Goal: Task Accomplishment & Management: Manage account settings

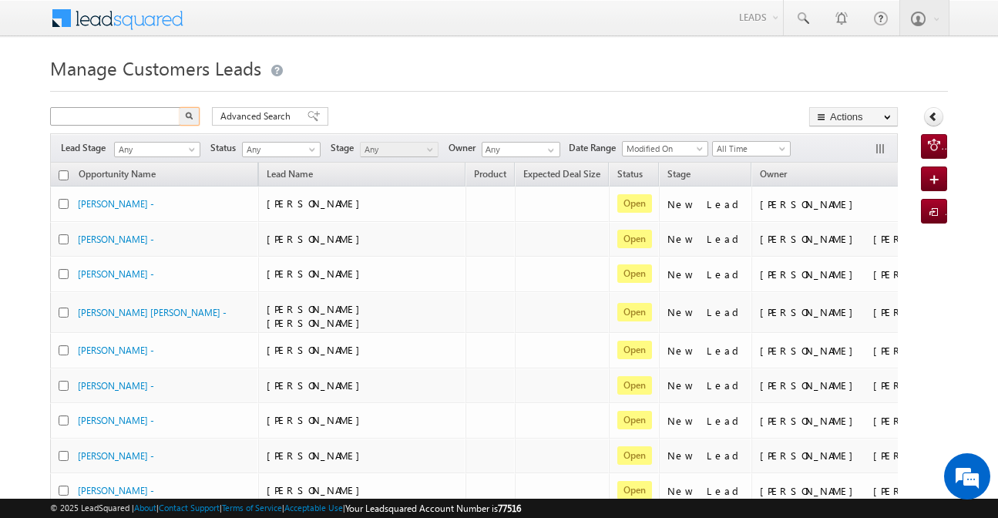
click at [141, 120] on input "text" at bounding box center [116, 116] width 132 height 18
type input "789966"
click at [180, 107] on button "button" at bounding box center [190, 116] width 20 height 18
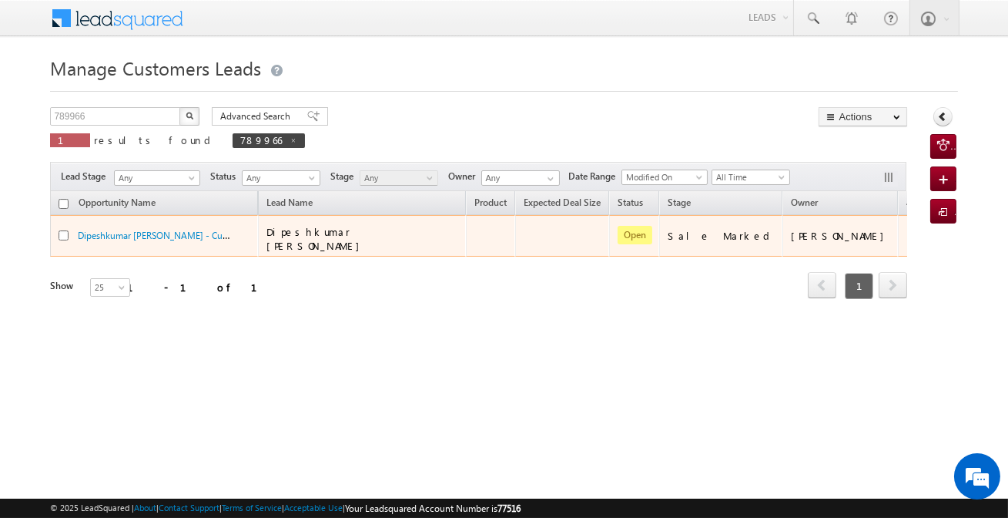
click at [858, 240] on td "[PERSON_NAME]" at bounding box center [841, 236] width 116 height 42
click at [867, 246] on link "Edit" at bounding box center [888, 255] width 77 height 18
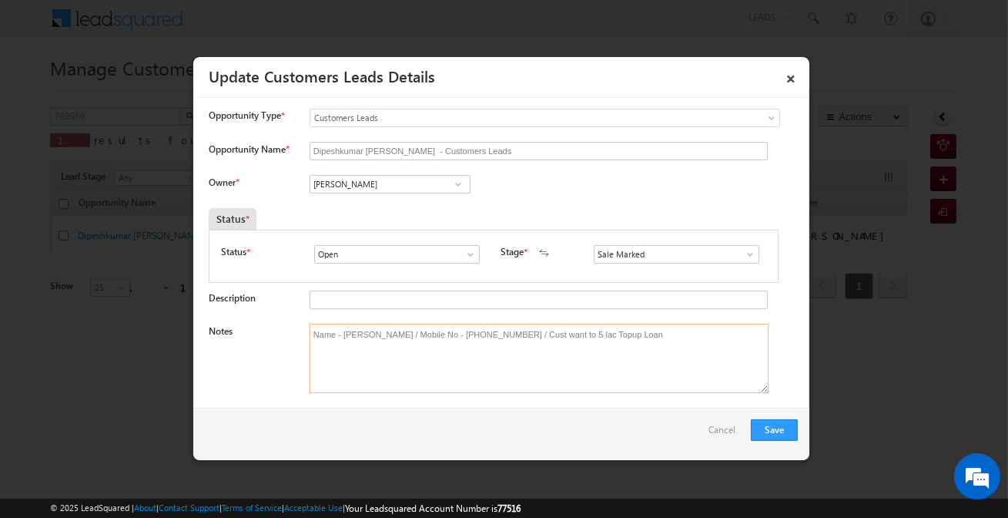
click at [512, 333] on textarea "Name - [PERSON_NAME] / Mobile No - [PHONE_NUMBER] / Cust want to 5 lac Topup Lo…" at bounding box center [539, 358] width 459 height 69
paste textarea "789966"
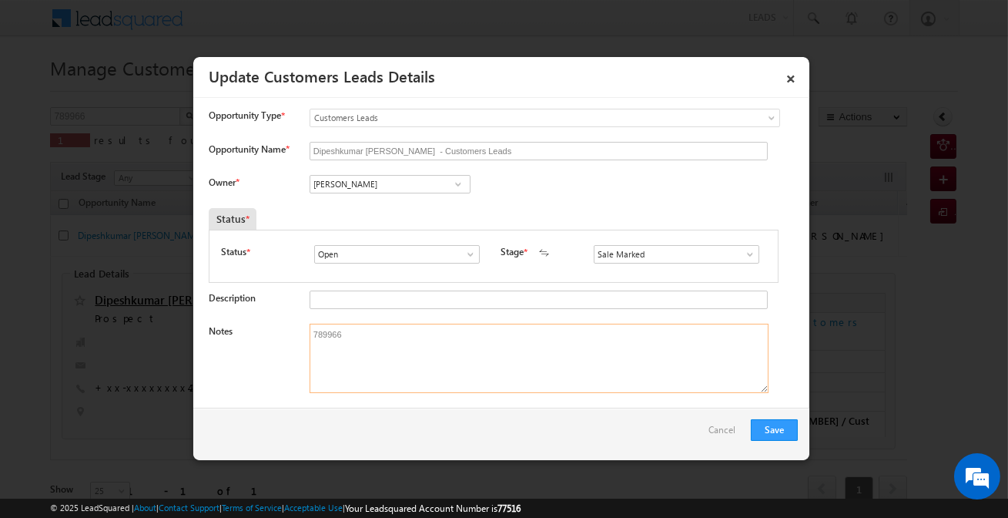
paste textarea "Customer interested for Top-up 4 lakh rupees Address- [GEOGRAPHIC_DATA][STREET_…"
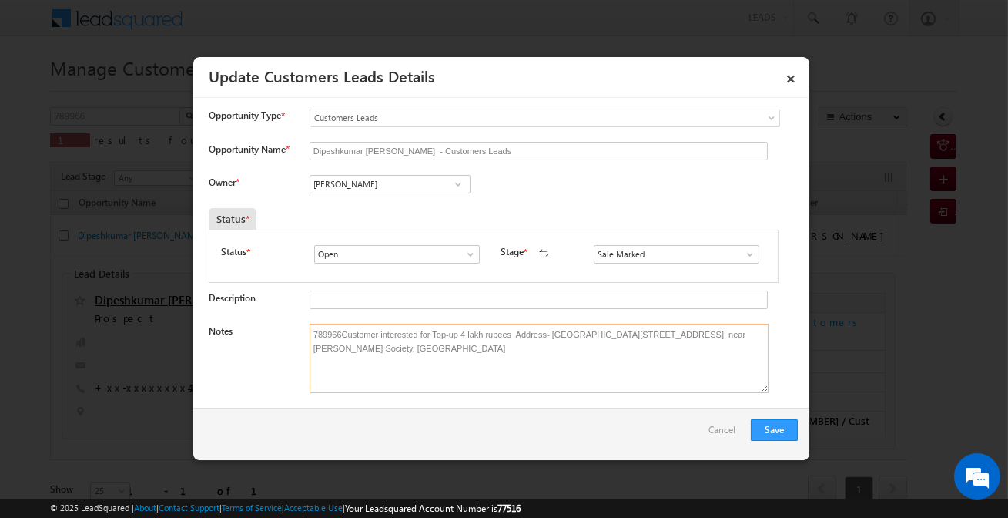
click at [441, 346] on textarea "789966Customer interested for Top-up 4 lakh rupees Address- [GEOGRAPHIC_DATA][S…" at bounding box center [539, 358] width 459 height 69
paste textarea
type textarea "Customer interested for Top-up 4 lakh rupees Address- [GEOGRAPHIC_DATA][STREET_…"
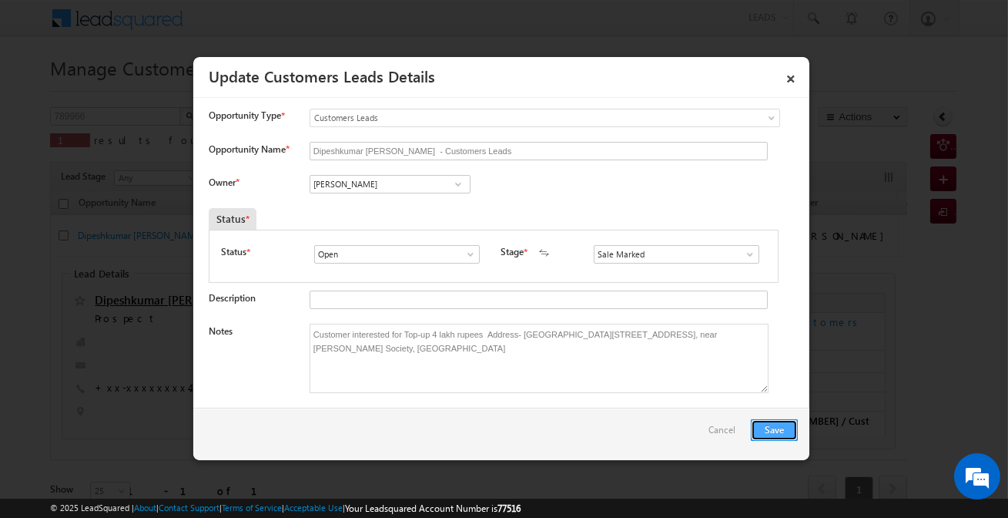
click at [762, 431] on button "Save" at bounding box center [774, 430] width 47 height 22
